Goal: Task Accomplishment & Management: Manage account settings

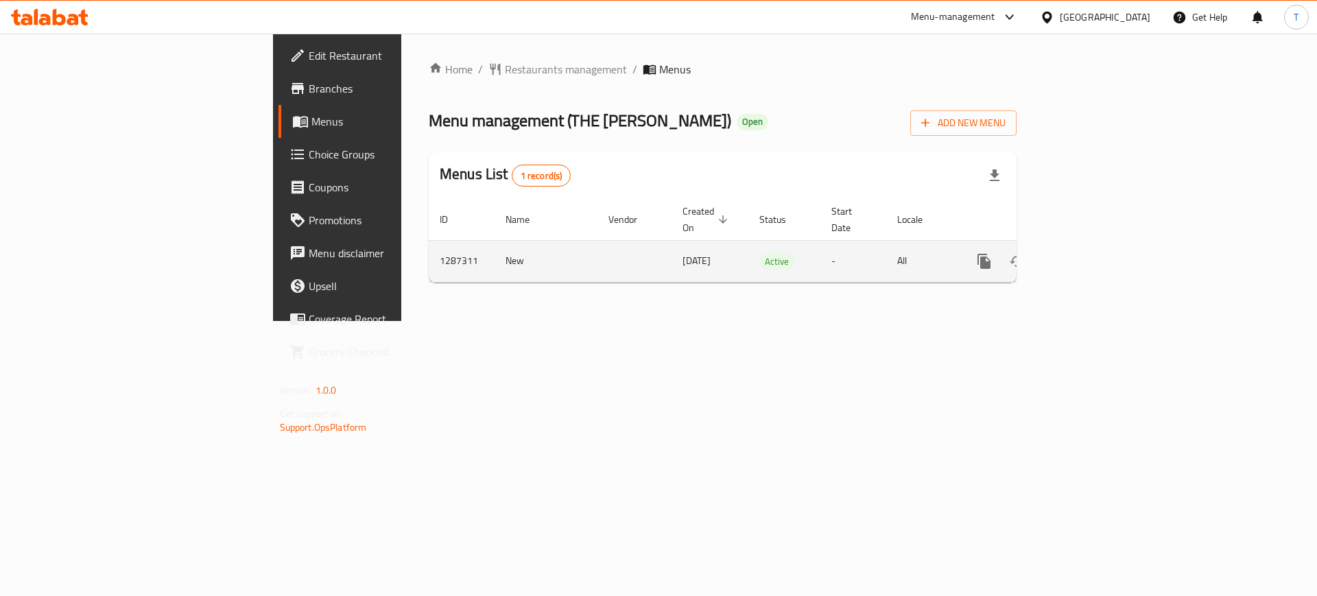
click at [1100, 251] on link "enhanced table" at bounding box center [1083, 261] width 33 height 33
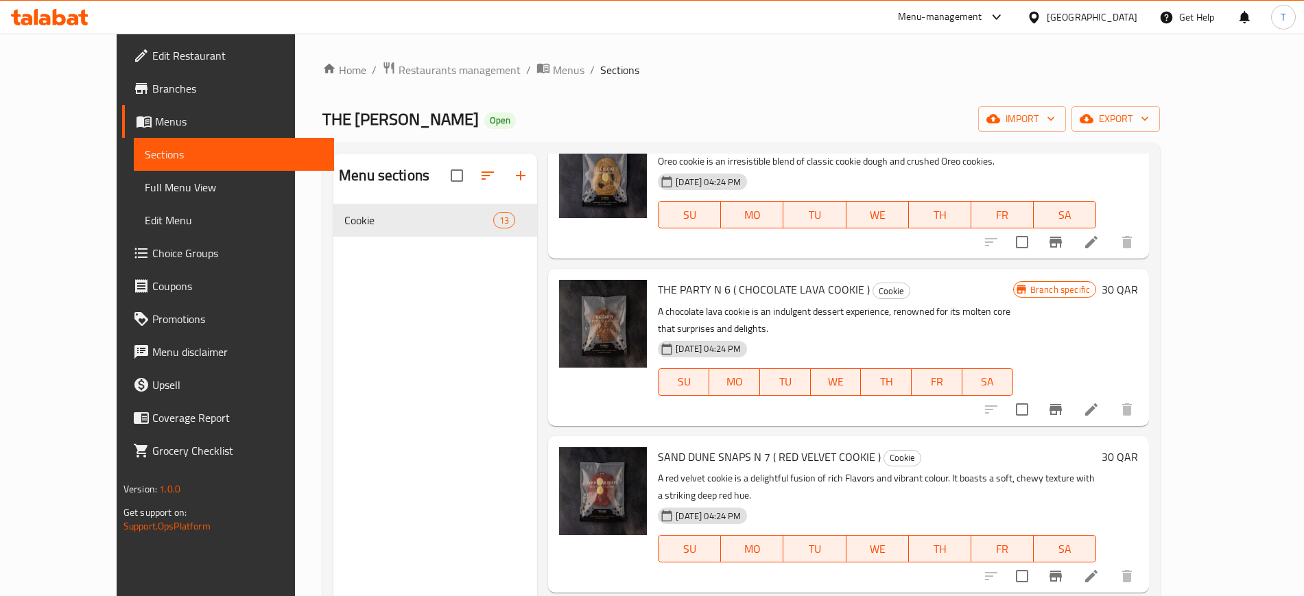
scroll to position [772, 0]
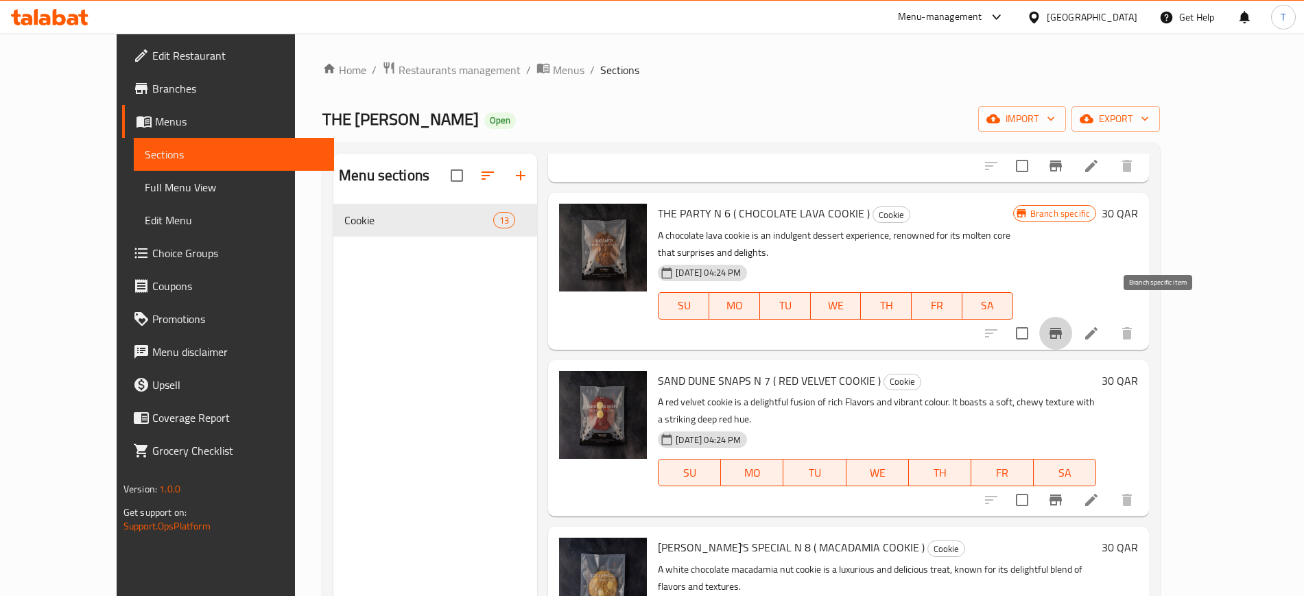
click at [1064, 325] on icon "Branch-specific-item" at bounding box center [1056, 333] width 16 height 16
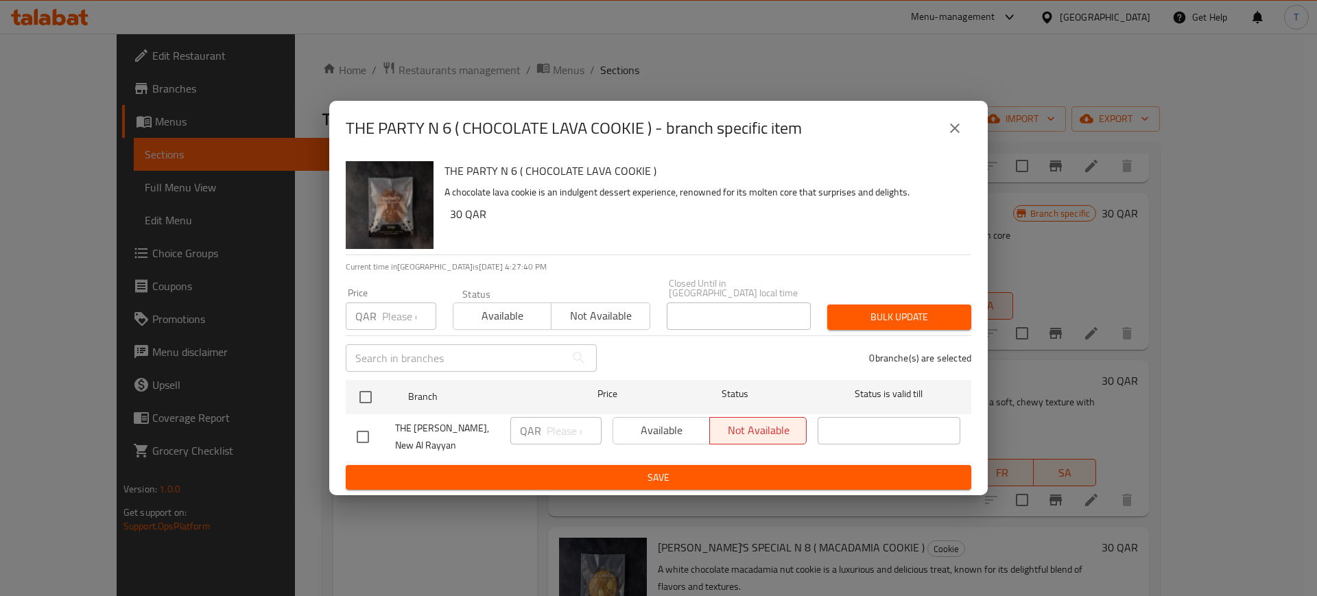
click at [957, 131] on icon "close" at bounding box center [955, 129] width 10 height 10
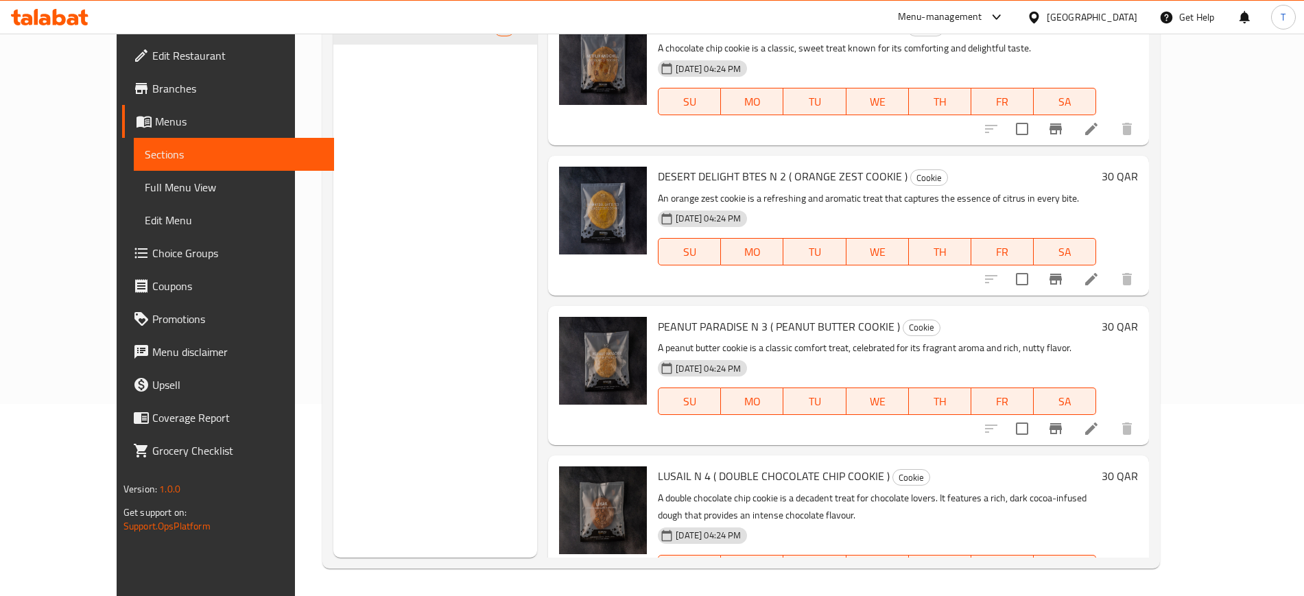
scroll to position [21, 0]
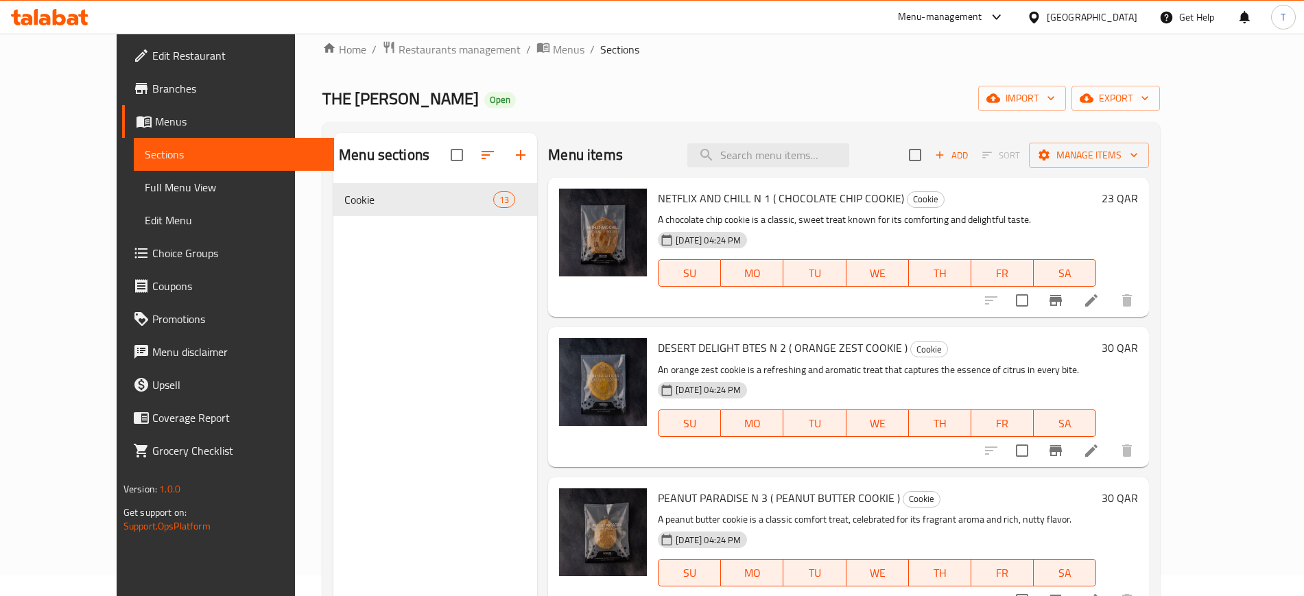
click at [1138, 349] on h6 "30 QAR" at bounding box center [1120, 347] width 36 height 19
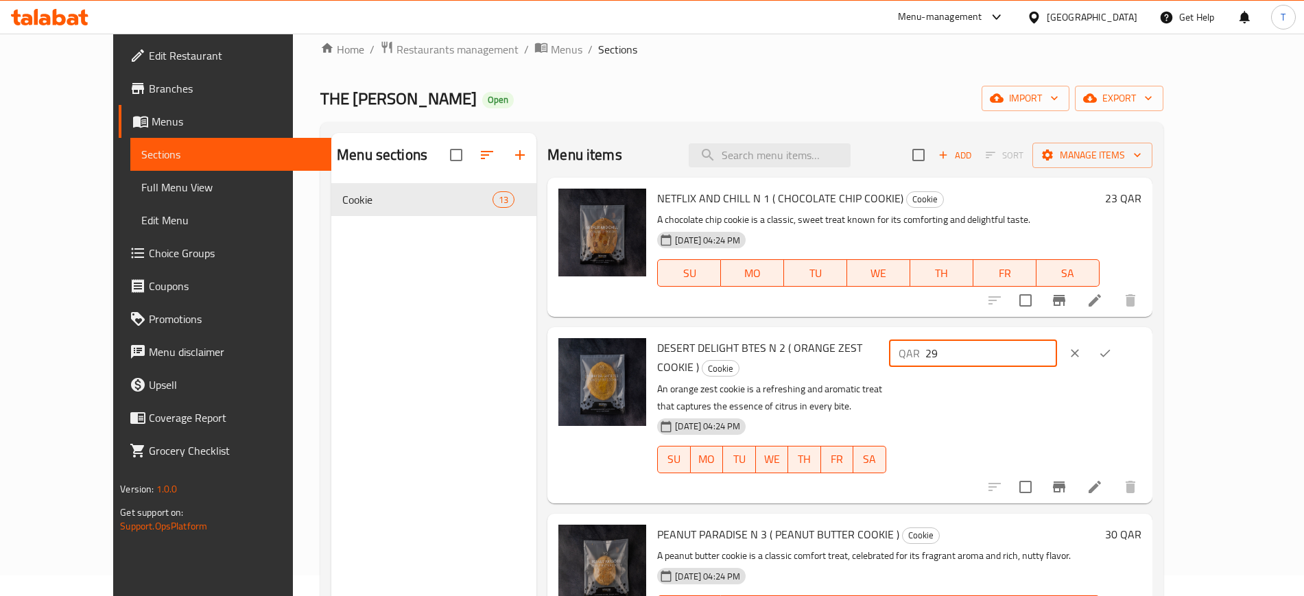
click at [1057, 360] on input "29" at bounding box center [992, 353] width 132 height 27
type input "28"
click at [1057, 360] on input "28" at bounding box center [992, 353] width 132 height 27
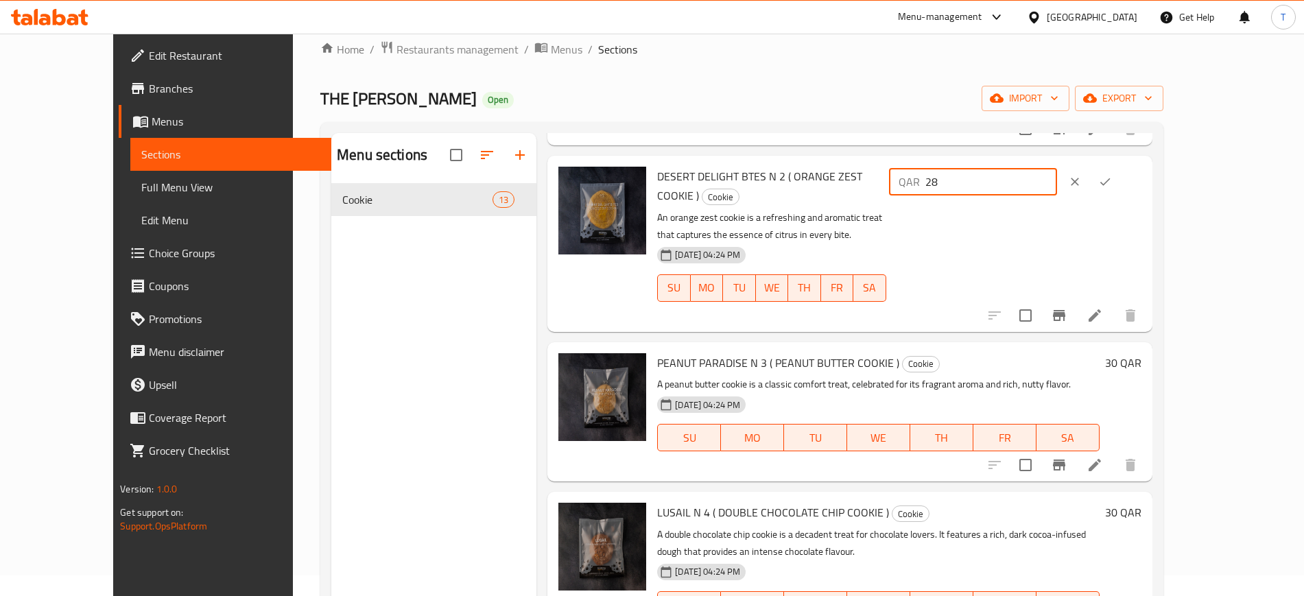
scroll to position [86, 0]
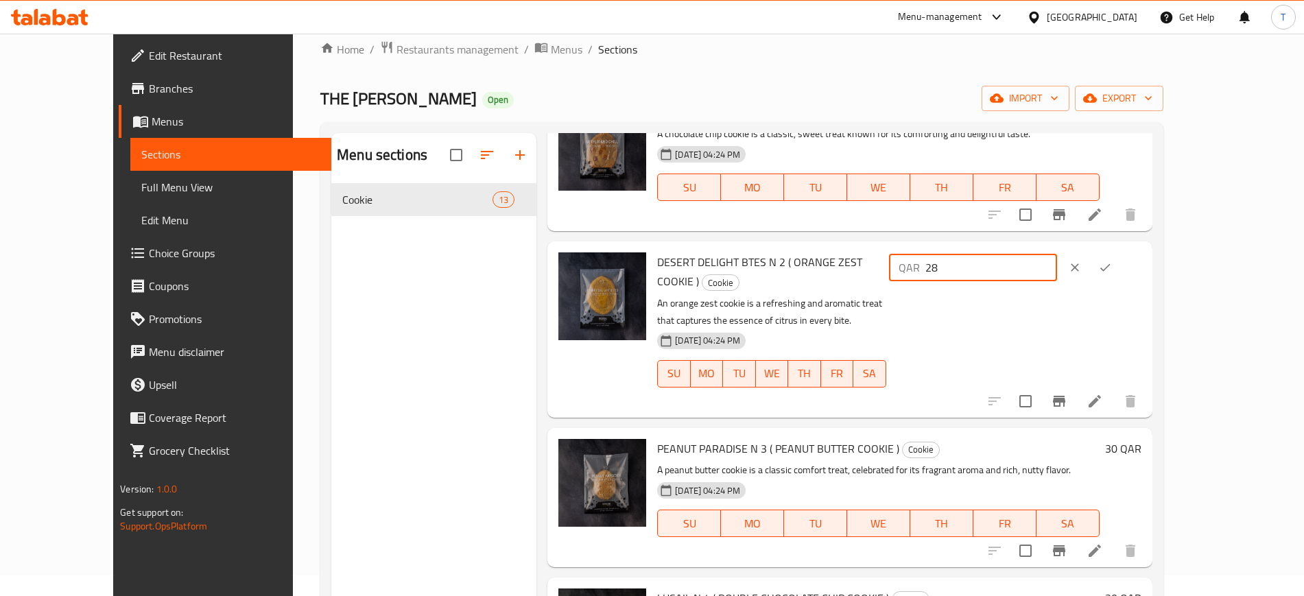
click at [1082, 268] on icon "clear" at bounding box center [1075, 268] width 14 height 14
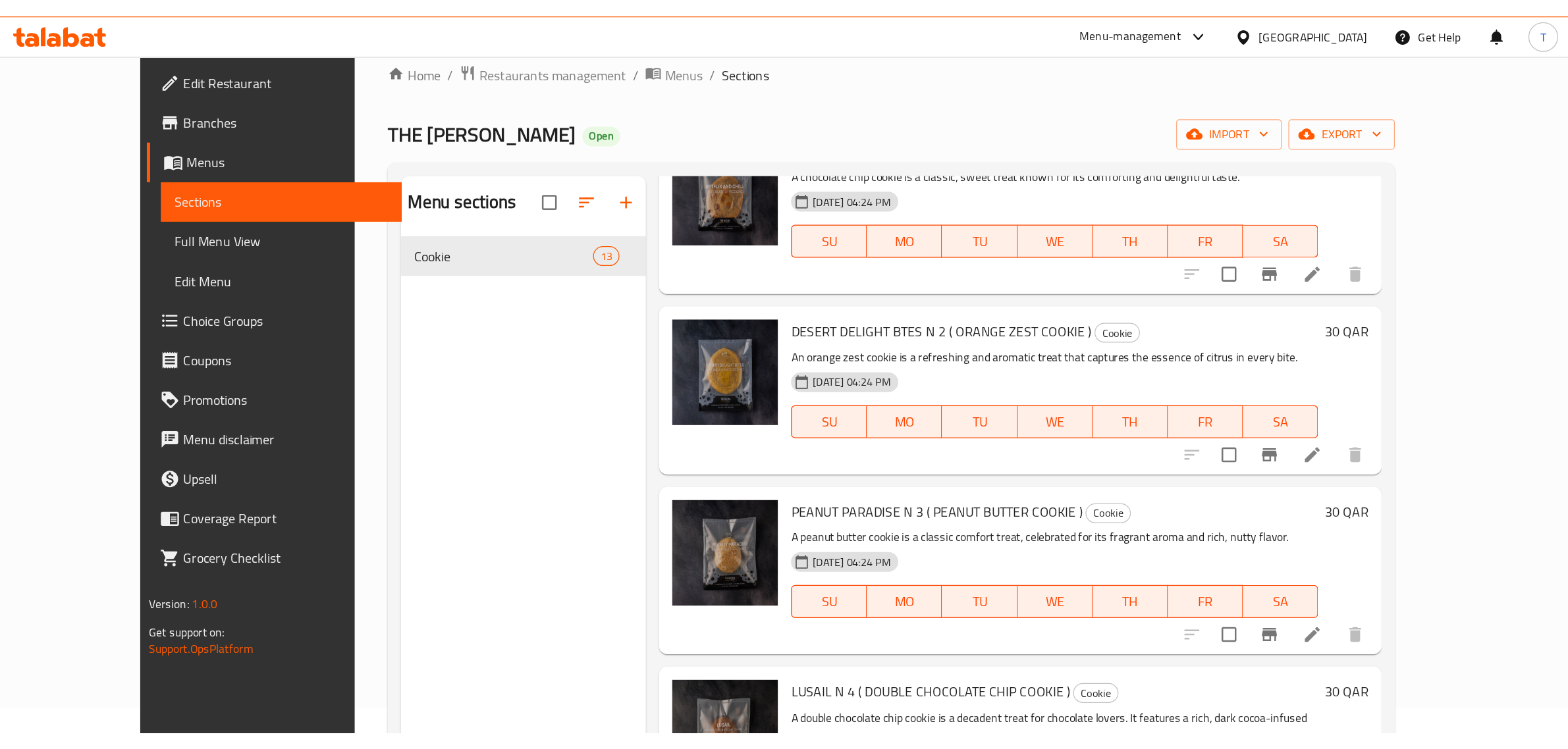
scroll to position [0, 0]
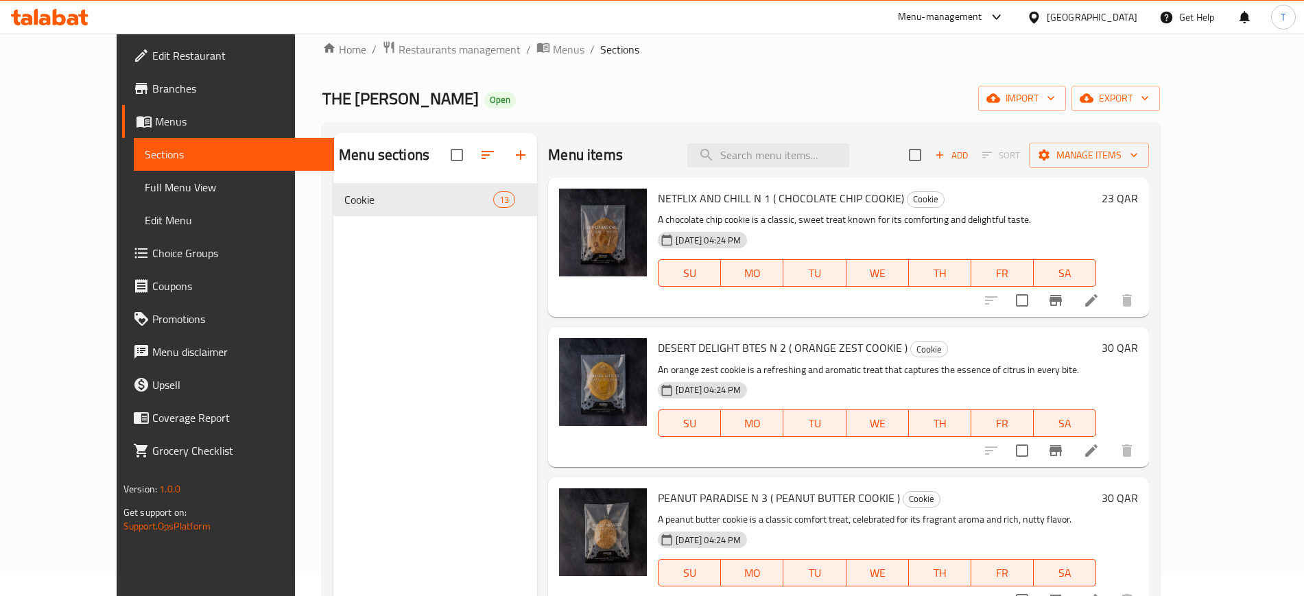
click at [1138, 346] on h6 "30 QAR" at bounding box center [1120, 347] width 36 height 19
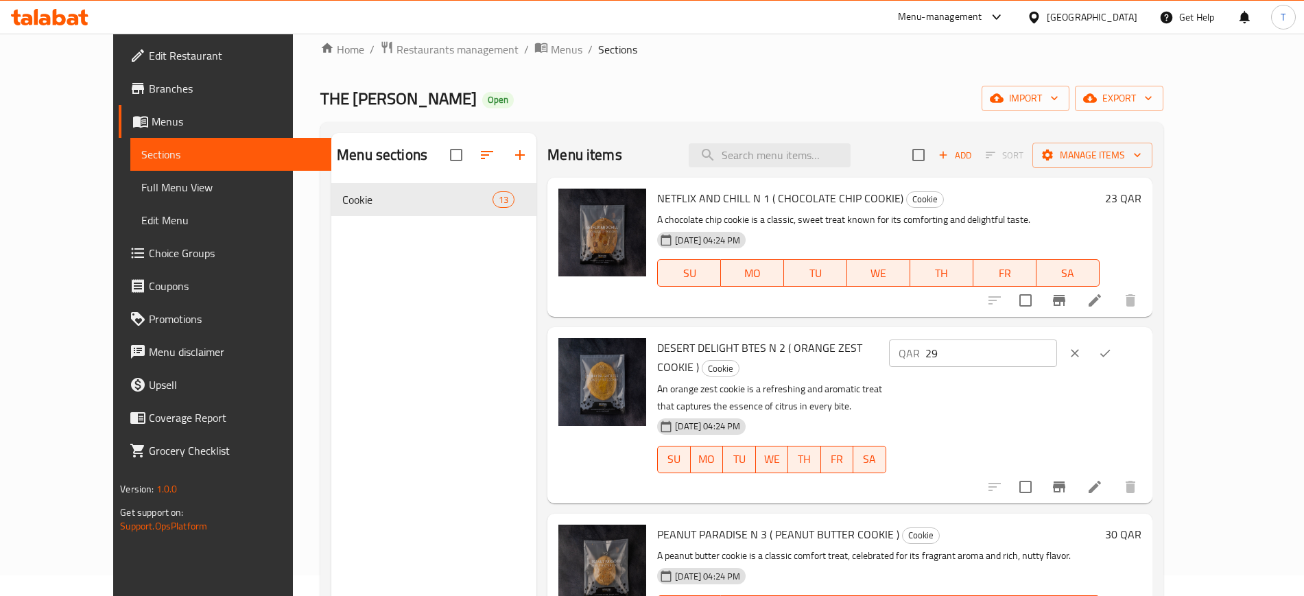
click at [1057, 359] on input "29" at bounding box center [992, 353] width 132 height 27
click at [1057, 359] on input "28" at bounding box center [992, 353] width 132 height 27
click at [1057, 359] on input "27" at bounding box center [992, 353] width 132 height 27
click at [1057, 359] on input "26" at bounding box center [992, 353] width 132 height 27
click at [1057, 359] on input "25" at bounding box center [992, 353] width 132 height 27
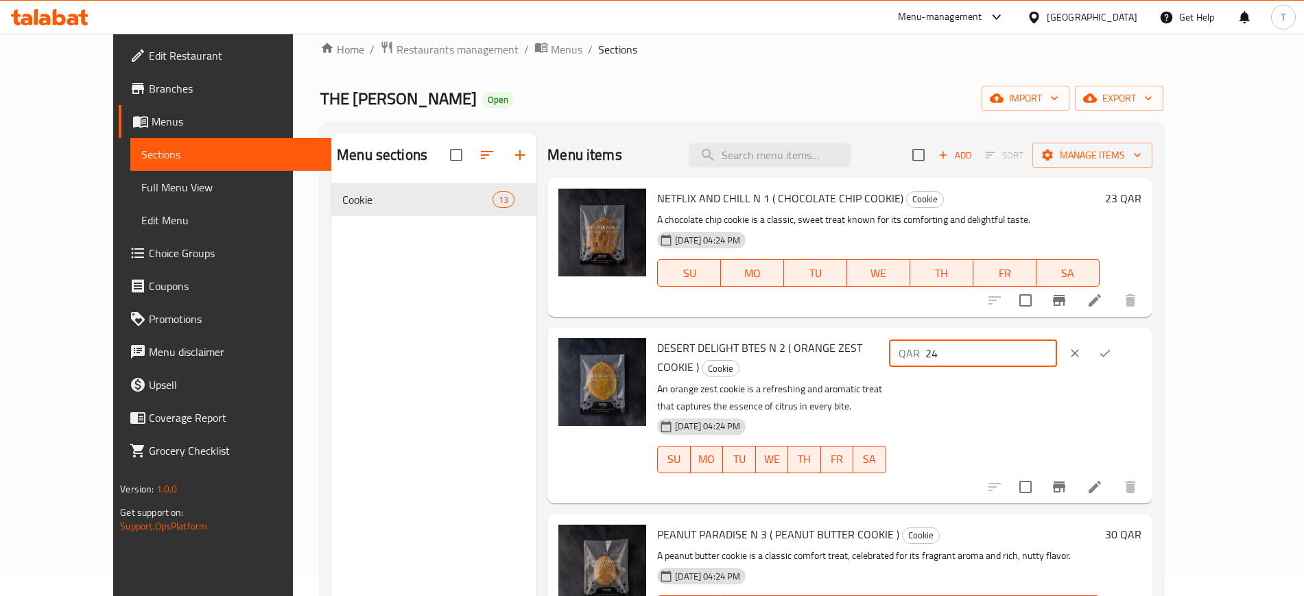
click at [1057, 359] on input "24" at bounding box center [992, 353] width 132 height 27
type input "23"
click at [1057, 359] on input "23" at bounding box center [992, 353] width 132 height 27
